Goal: Information Seeking & Learning: Learn about a topic

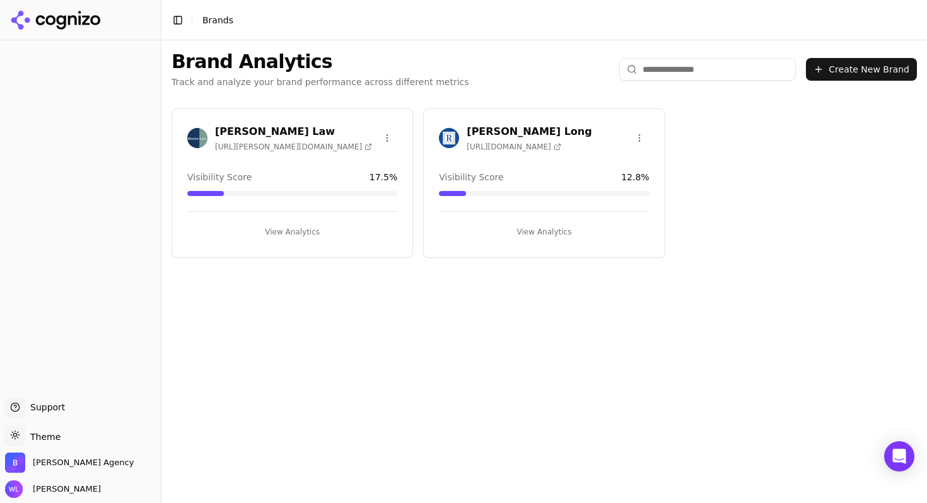
click at [505, 128] on h3 "[PERSON_NAME] Long" at bounding box center [529, 131] width 125 height 15
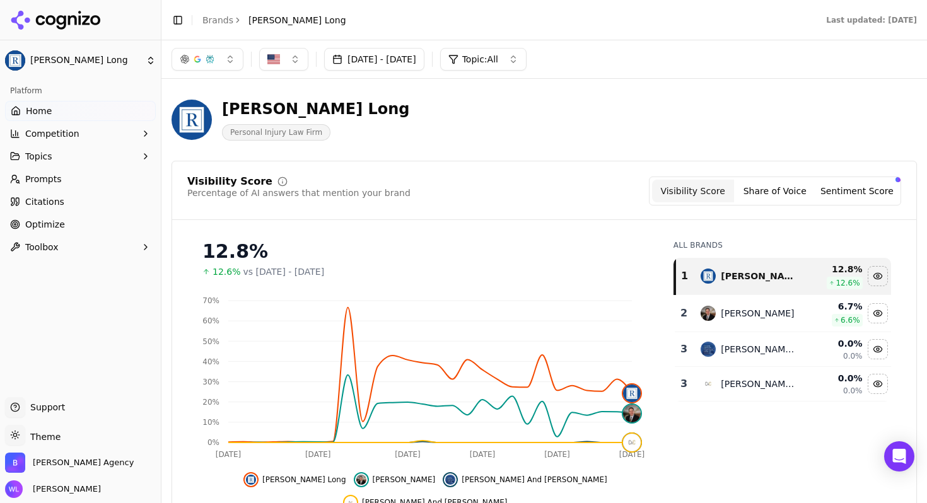
click at [775, 191] on button "Share of Voice" at bounding box center [775, 191] width 82 height 23
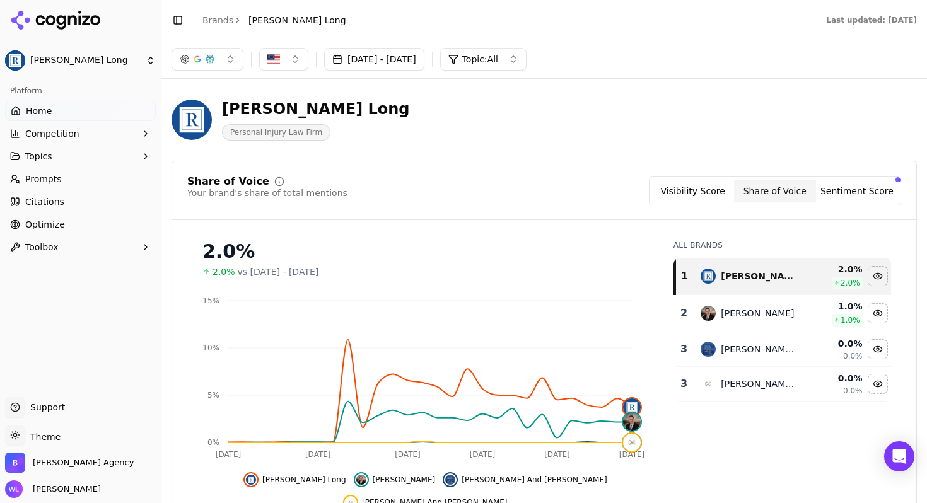
click at [837, 199] on button "Sentiment Score" at bounding box center [857, 191] width 82 height 23
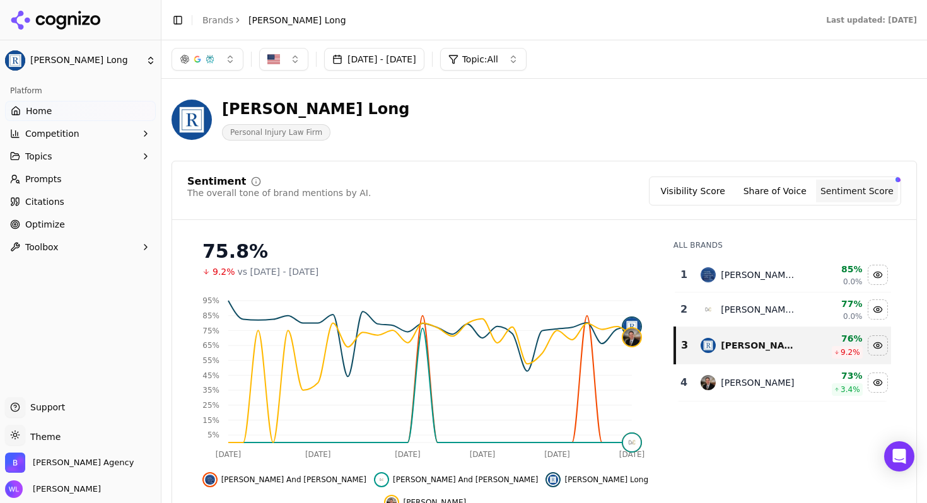
click at [758, 189] on button "Share of Voice" at bounding box center [775, 191] width 82 height 23
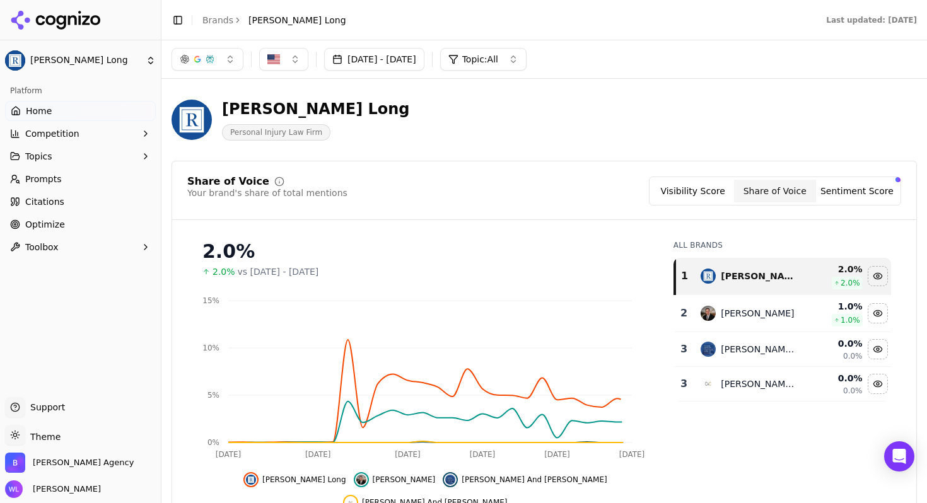
click at [717, 189] on button "Visibility Score" at bounding box center [693, 191] width 82 height 23
